Goal: Navigation & Orientation: Find specific page/section

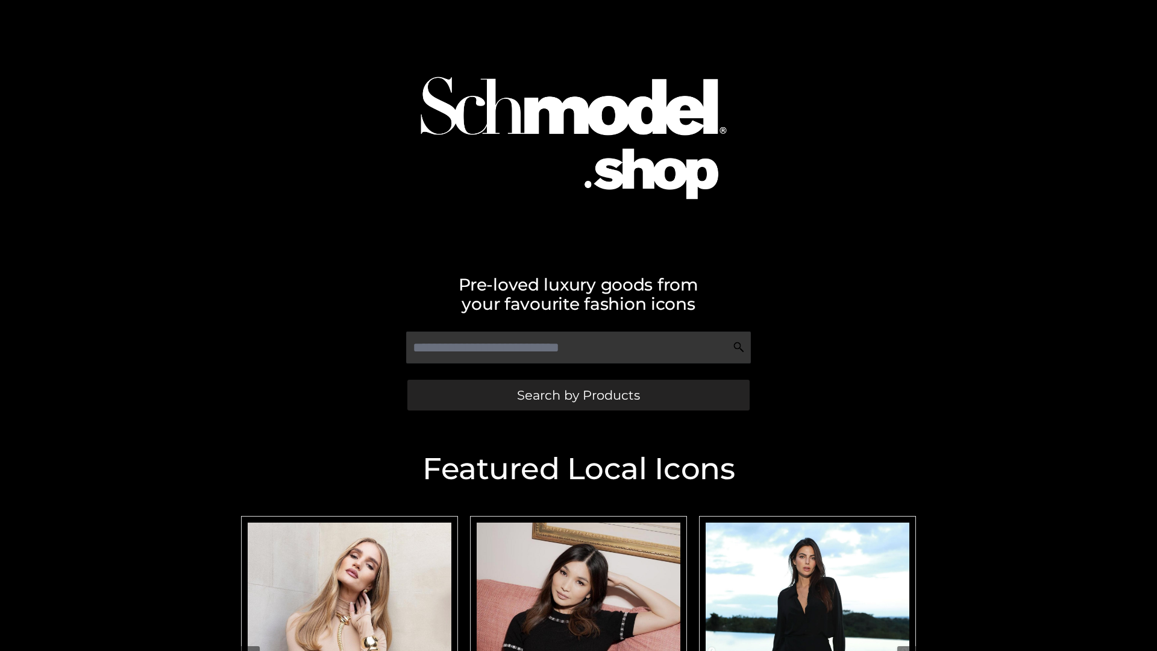
click at [578, 395] on span "Search by Products" at bounding box center [578, 395] width 123 height 13
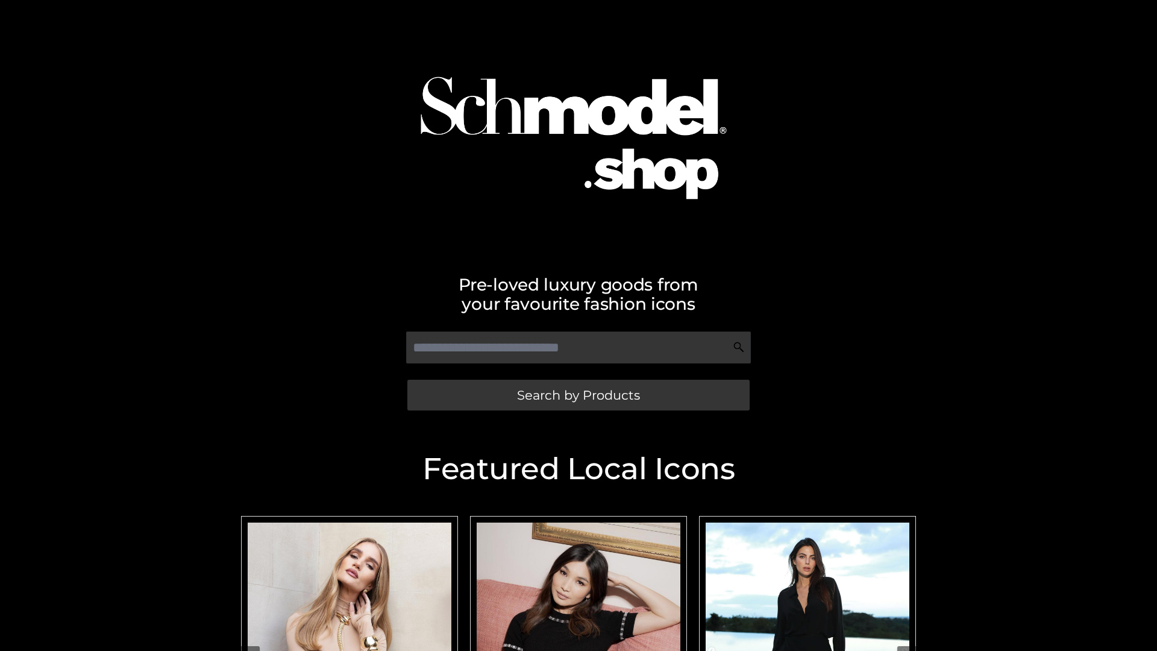
click at [578, 395] on span "Search by Products" at bounding box center [578, 395] width 123 height 13
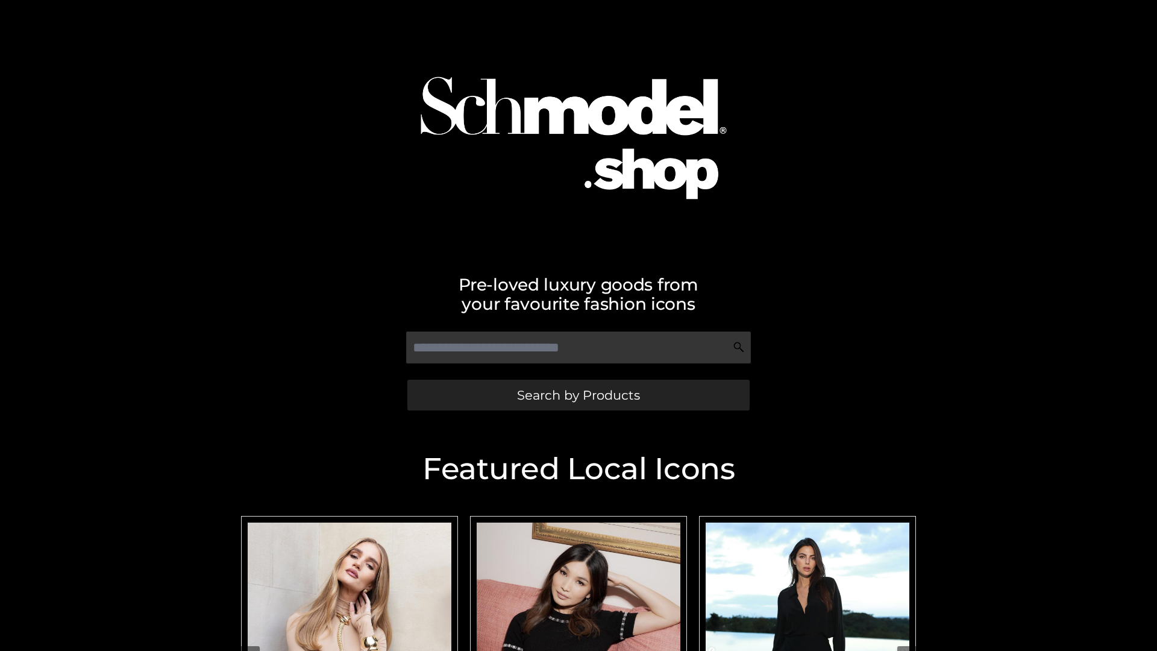
click at [578, 395] on span "Search by Products" at bounding box center [578, 395] width 123 height 13
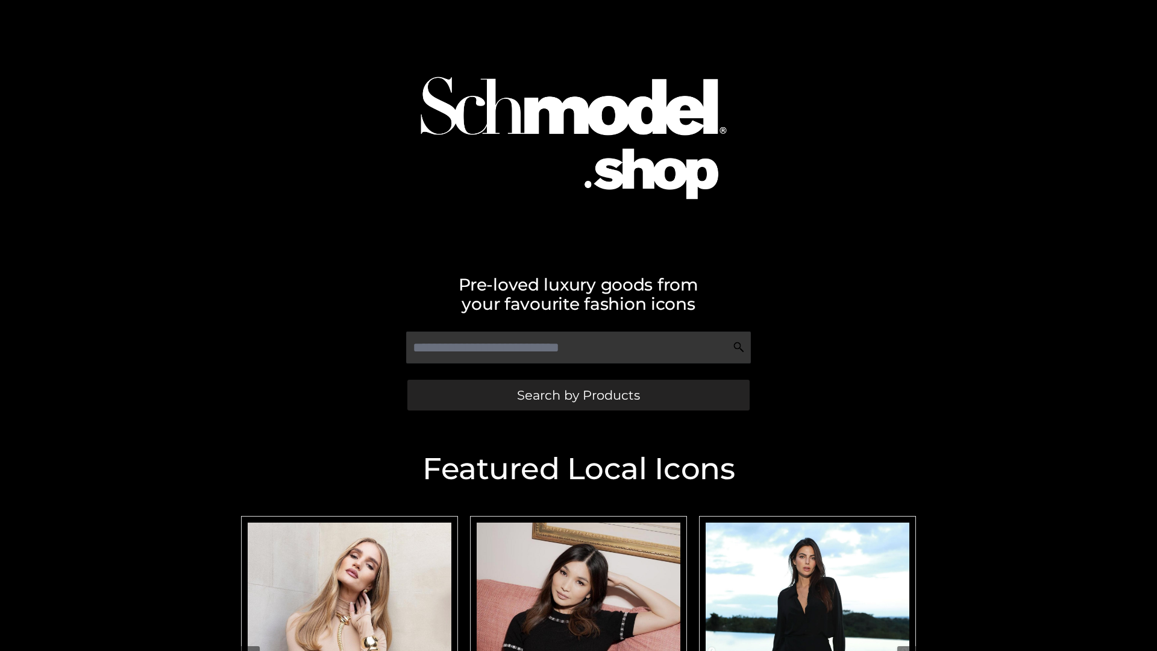
click at [578, 395] on span "Search by Products" at bounding box center [578, 395] width 123 height 13
